Goal: Task Accomplishment & Management: Manage account settings

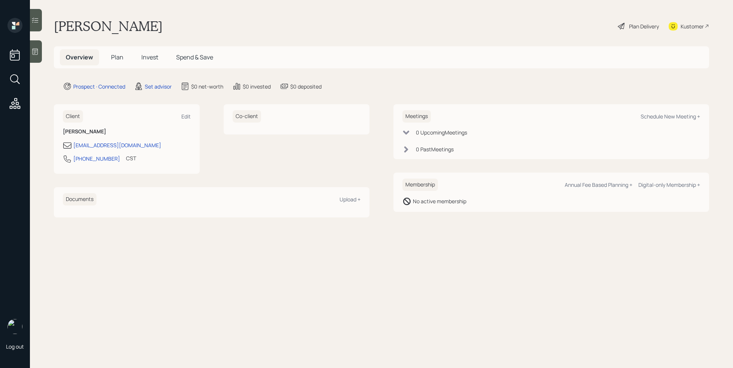
click at [37, 55] on div at bounding box center [36, 51] width 12 height 22
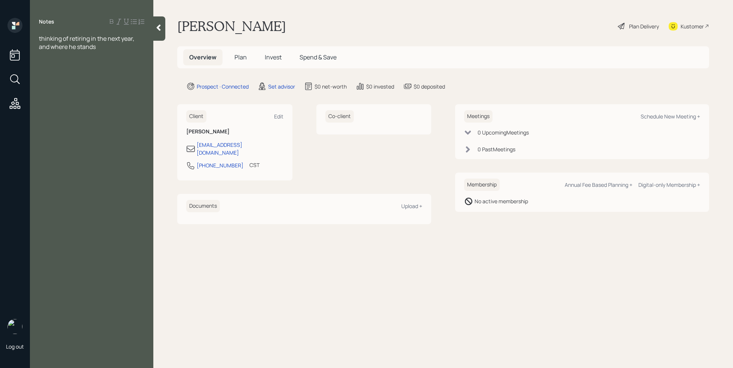
click at [101, 50] on div "thinking of retiring in the next year, and where he stands" at bounding box center [91, 42] width 105 height 16
click at [72, 78] on div "Assets" at bounding box center [91, 80] width 105 height 8
click at [68, 107] on div "Saving" at bounding box center [91, 104] width 105 height 8
click at [55, 99] on div at bounding box center [91, 96] width 105 height 8
click at [85, 106] on div "Saving" at bounding box center [91, 104] width 105 height 8
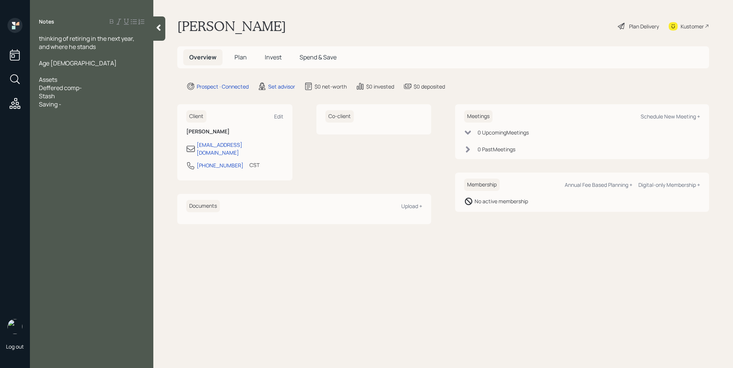
click at [68, 96] on div "Stash" at bounding box center [91, 96] width 105 height 8
click at [71, 108] on div "Saving -" at bounding box center [91, 104] width 105 height 8
click at [92, 90] on div "Deferred comp-" at bounding box center [91, 88] width 105 height 8
click at [74, 96] on div "Stash-" at bounding box center [91, 96] width 105 height 8
click at [71, 104] on div "Saving -" at bounding box center [91, 104] width 105 height 8
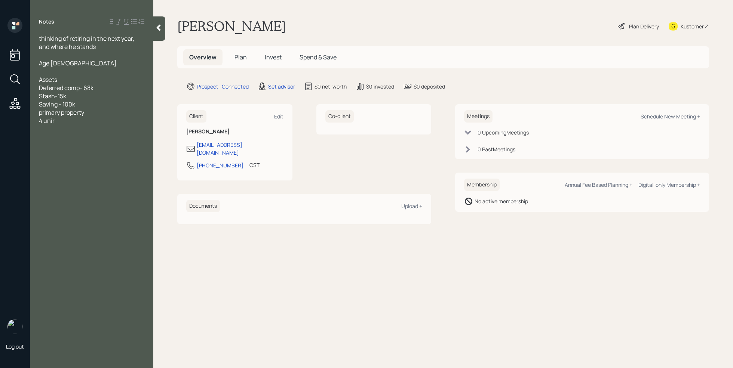
click at [95, 114] on div "primary property" at bounding box center [91, 112] width 105 height 8
click at [68, 128] on div "4 unir" at bounding box center [91, 129] width 105 height 8
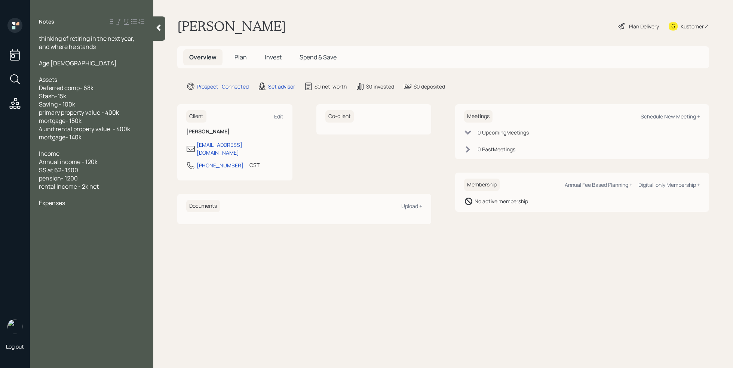
click at [82, 187] on span "rental income - 2k net" at bounding box center [69, 186] width 60 height 8
click at [73, 207] on div at bounding box center [91, 211] width 105 height 8
click at [680, 117] on div "Schedule New Meeting +" at bounding box center [670, 116] width 59 height 7
select select "round-[PERSON_NAME]"
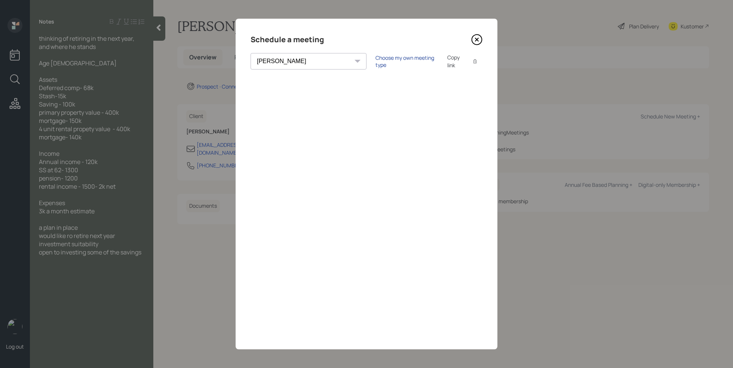
click at [375, 61] on div "Choose my own meeting type" at bounding box center [406, 61] width 63 height 14
